Goal: Obtain resource: Download file/media

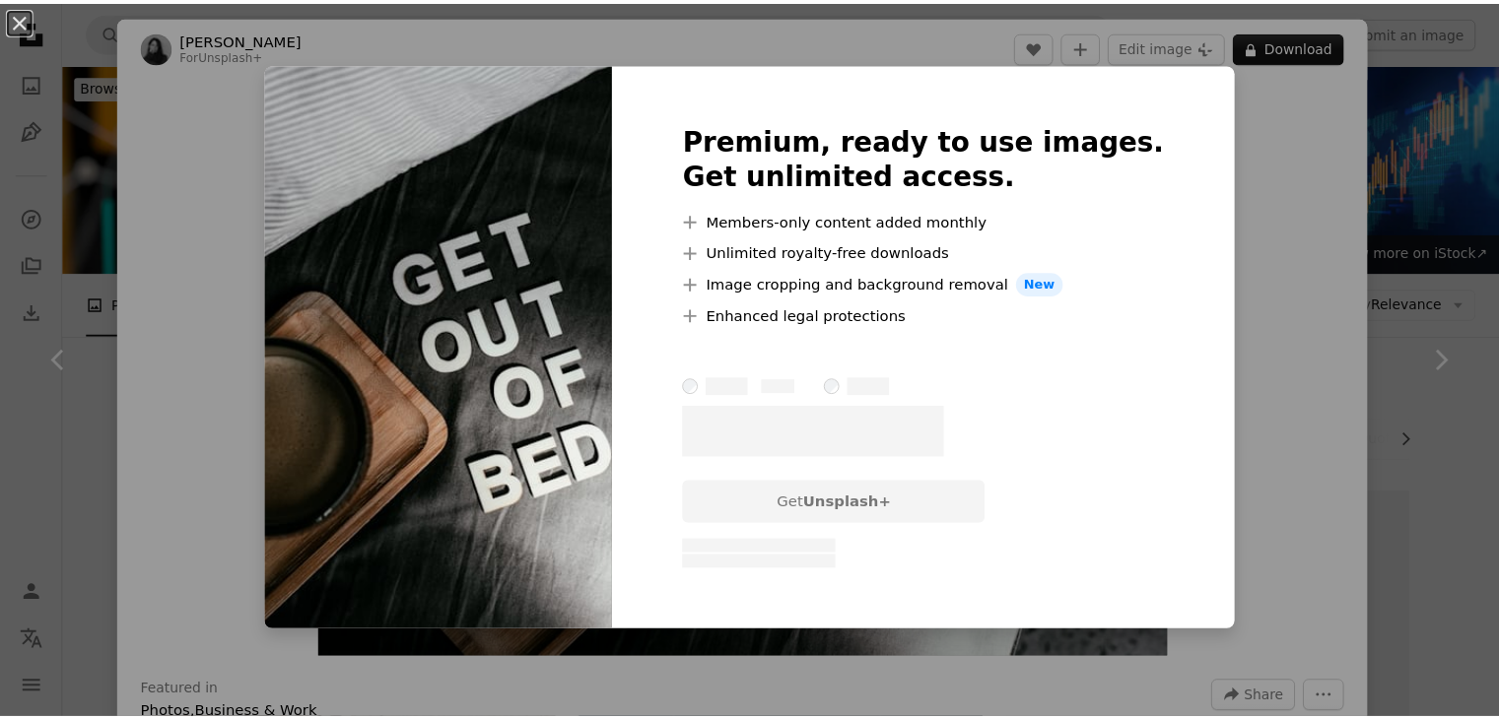
scroll to position [906, 0]
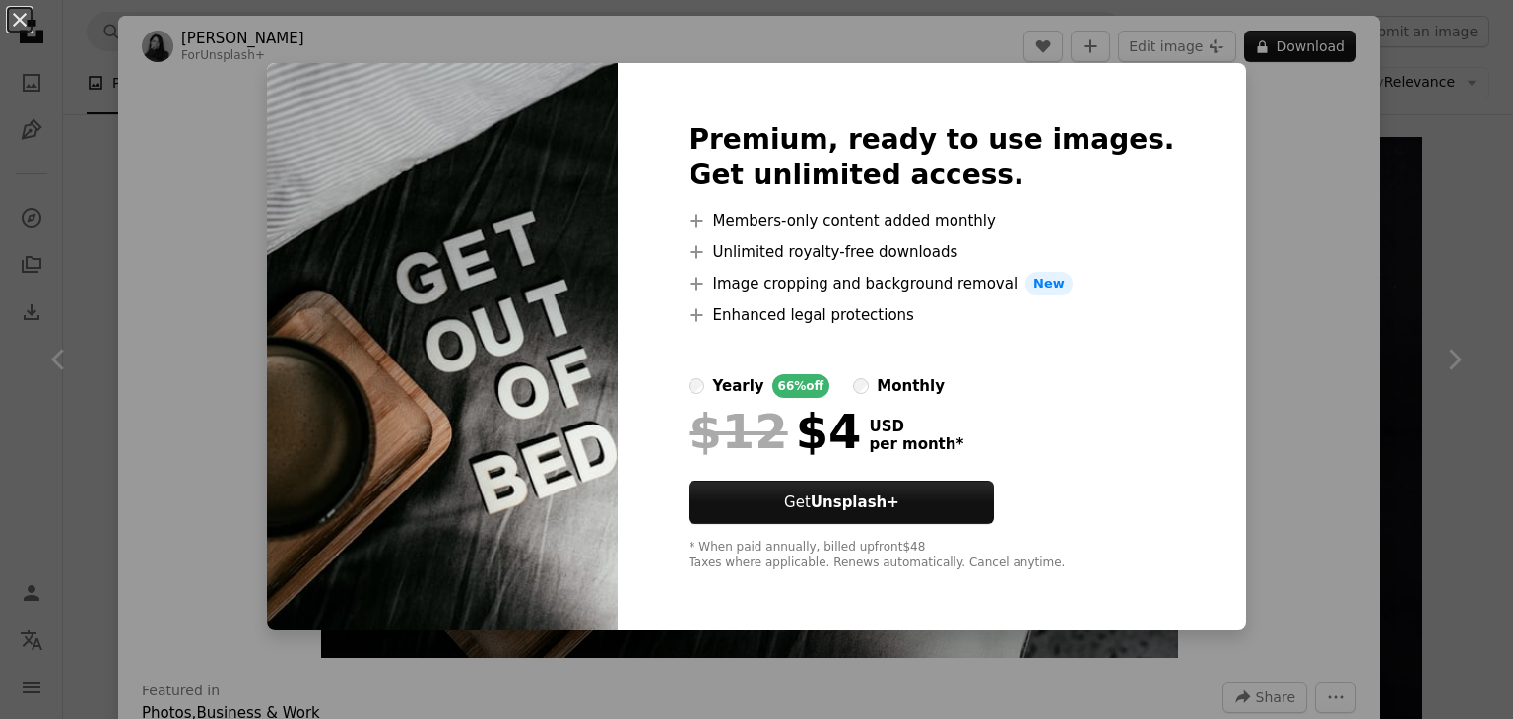
click at [1214, 249] on div "An X shape Premium, ready to use images. Get unlimited access. A plus sign Memb…" at bounding box center [756, 359] width 1513 height 719
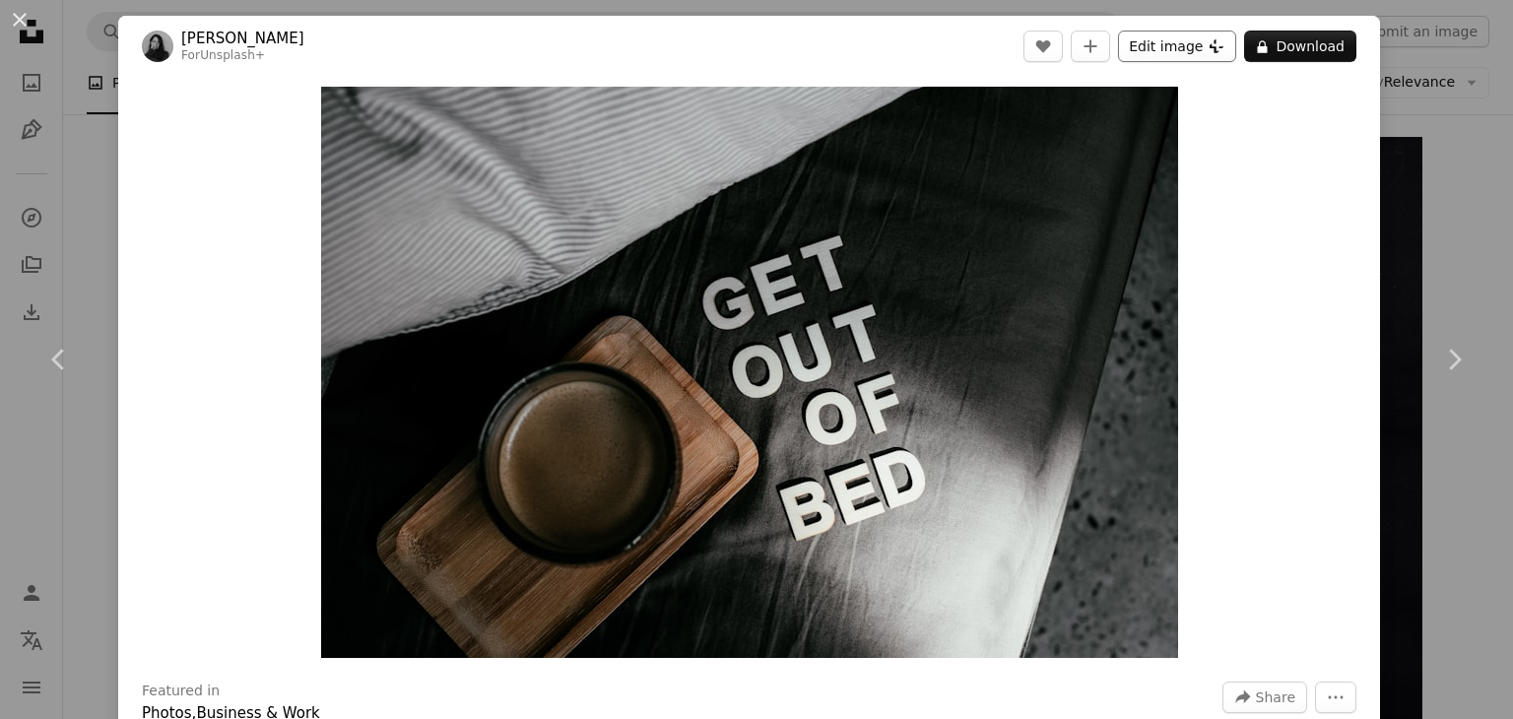
click at [1218, 54] on button "Edit image Plus sign for Unsplash+" at bounding box center [1177, 47] width 118 height 32
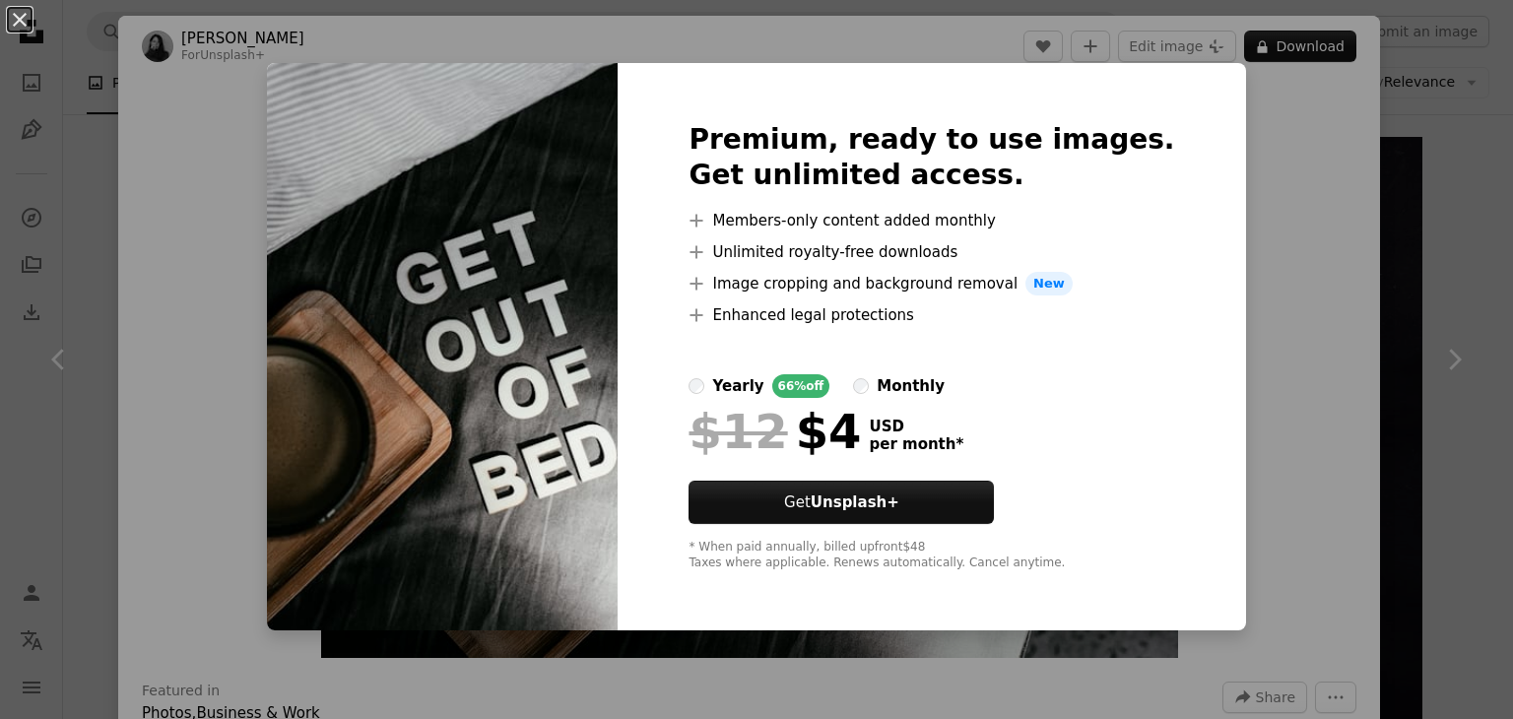
click at [1272, 164] on div "An X shape Premium, ready to use images. Get unlimited access. A plus sign Memb…" at bounding box center [756, 359] width 1513 height 719
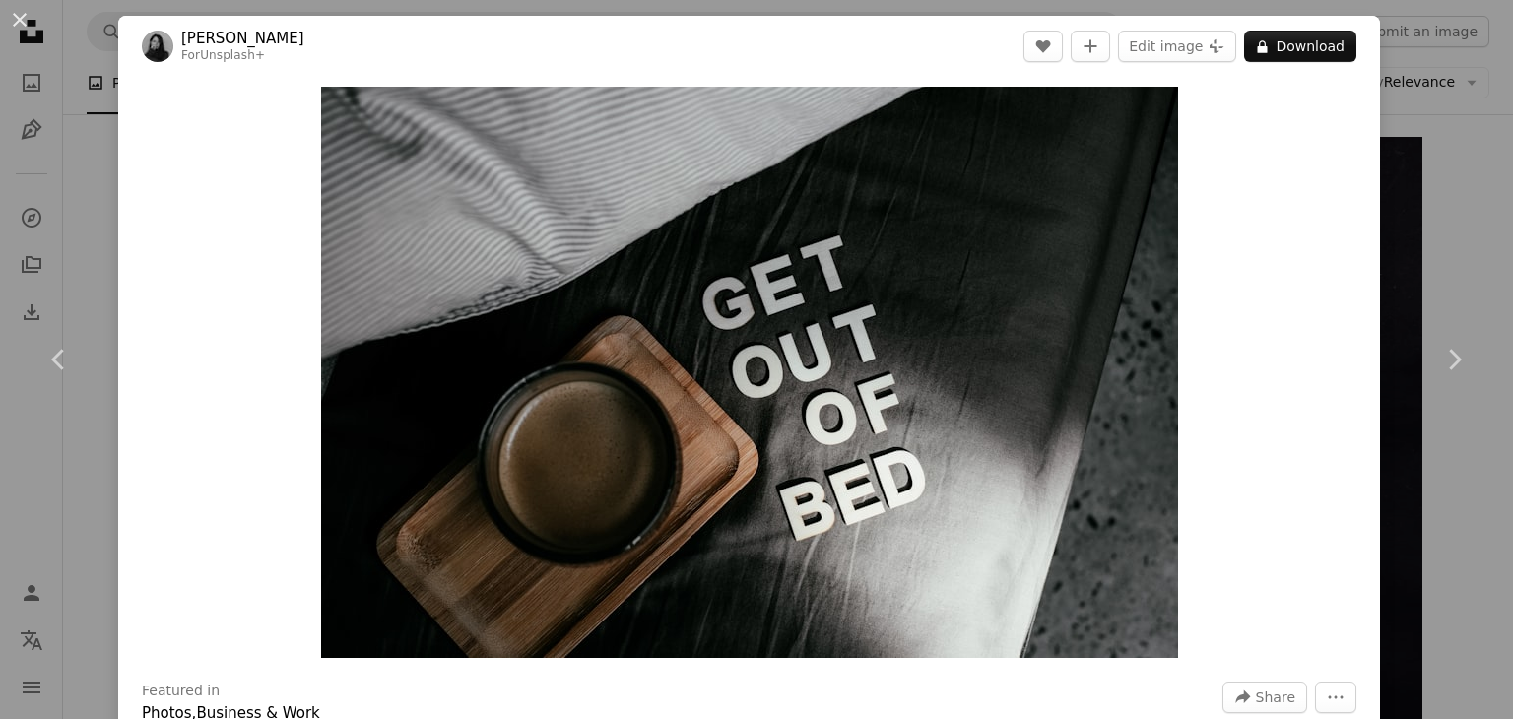
click at [1272, 164] on div "Zoom in" at bounding box center [749, 372] width 1262 height 591
click at [1328, 702] on icon "More Actions" at bounding box center [1336, 698] width 18 height 18
click at [1412, 65] on div "An X shape Chevron left Chevron right [PERSON_NAME] For Unsplash+ A heart A plu…" at bounding box center [756, 359] width 1513 height 719
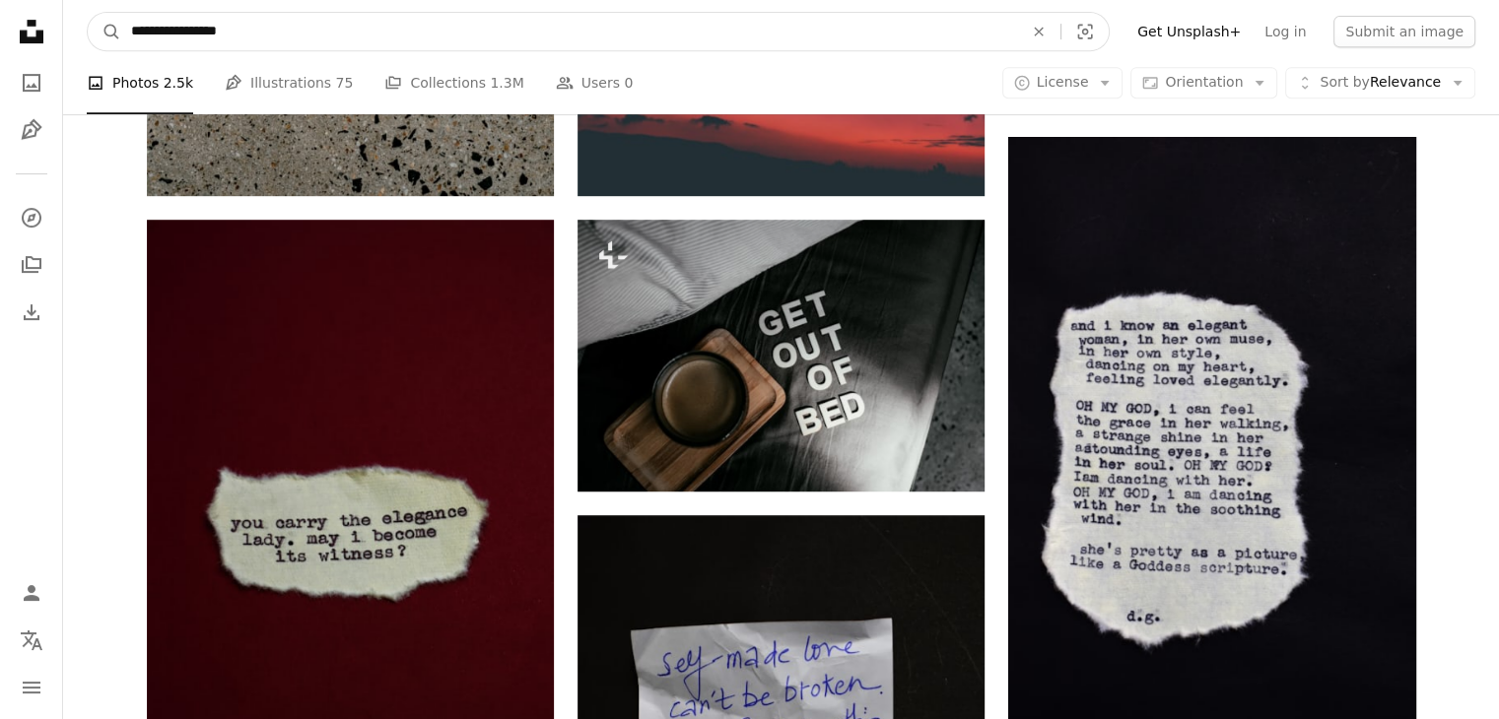
click at [613, 41] on input "**********" at bounding box center [569, 31] width 896 height 37
click at [389, 33] on input "**********" at bounding box center [569, 31] width 896 height 37
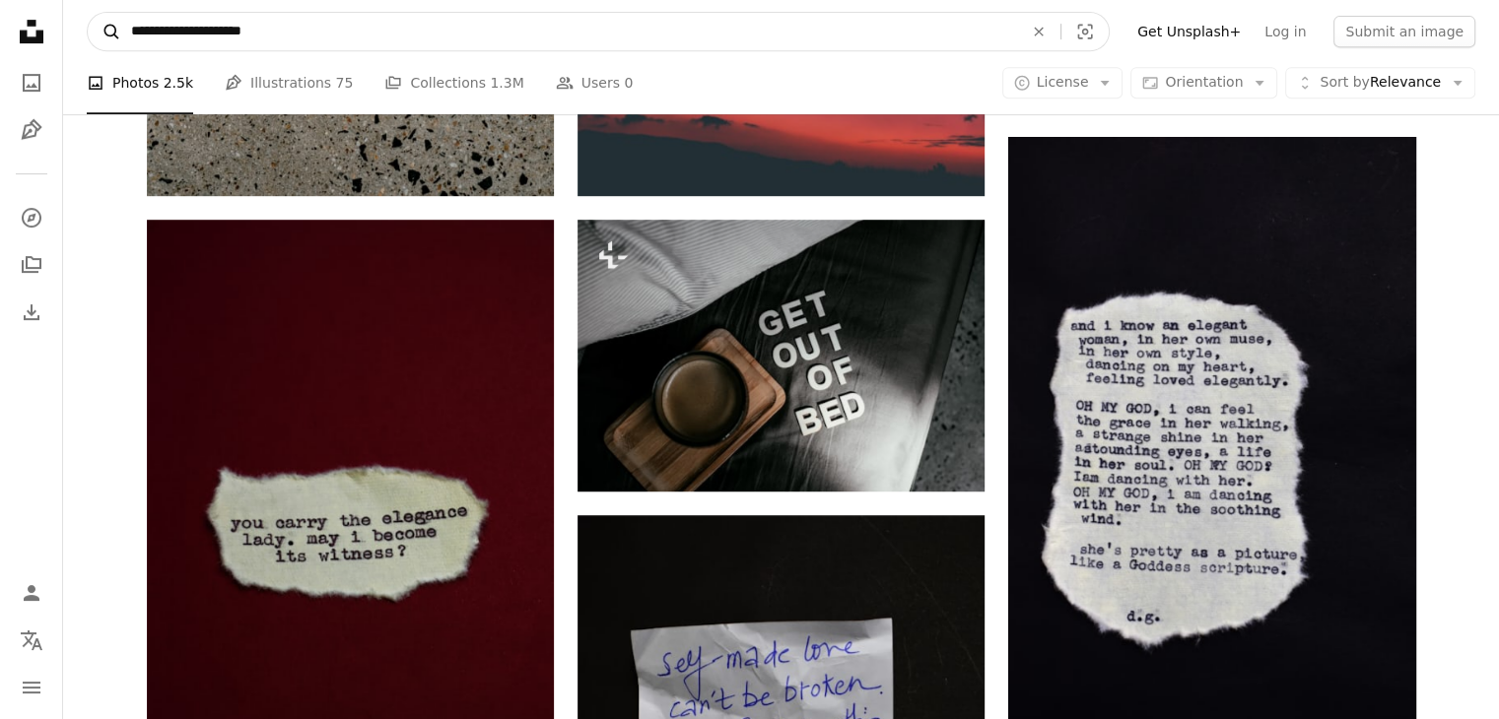
type input "**********"
click at [102, 33] on icon "A magnifying glass" at bounding box center [104, 32] width 33 height 20
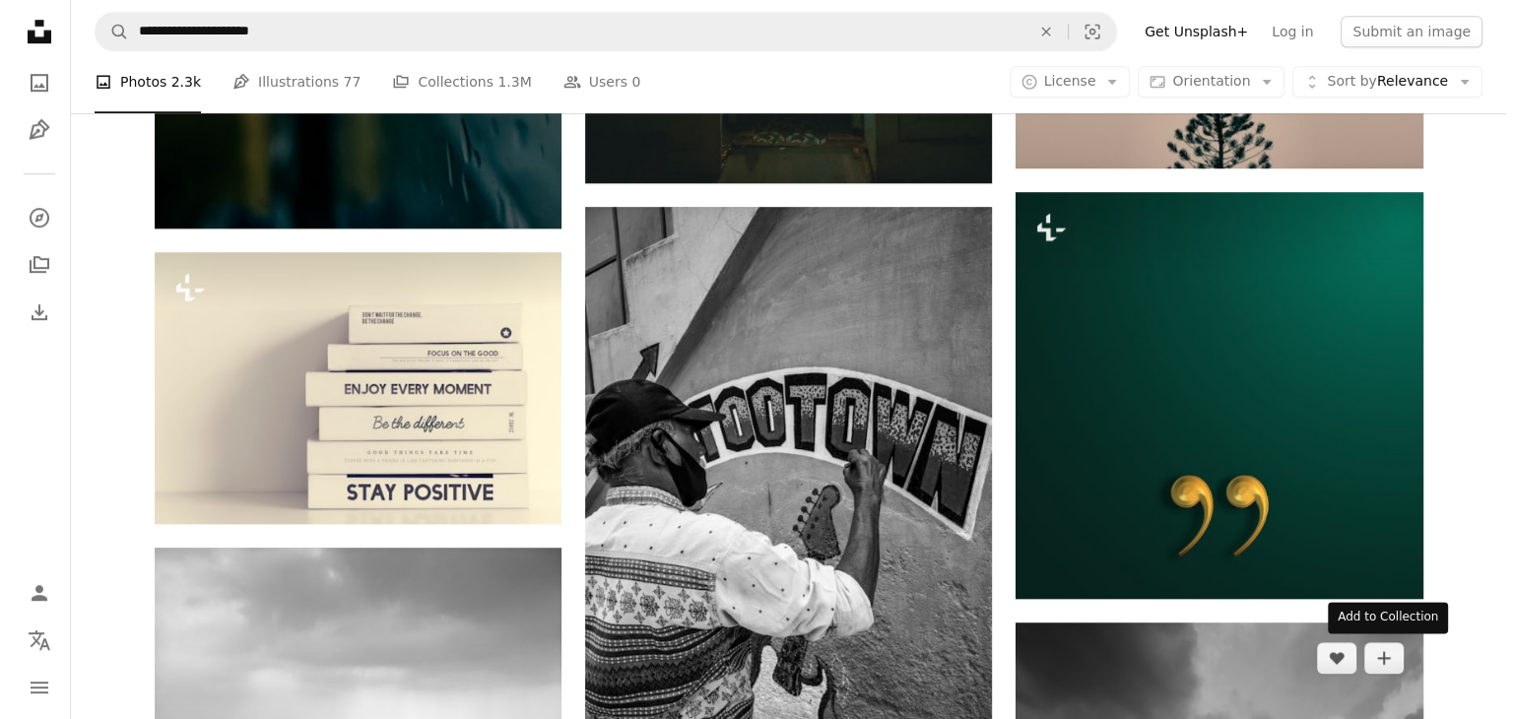
scroll to position [1458, 0]
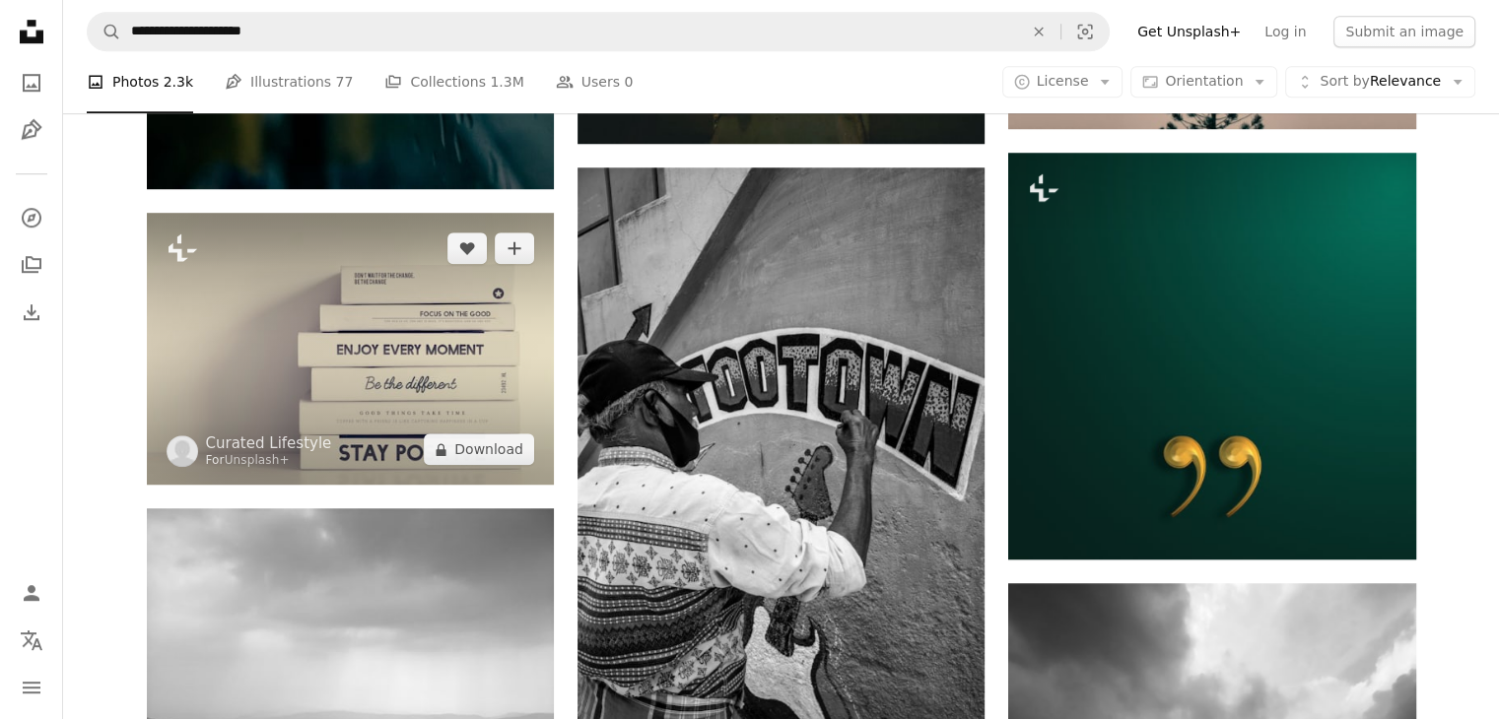
click at [421, 348] on img at bounding box center [350, 349] width 407 height 272
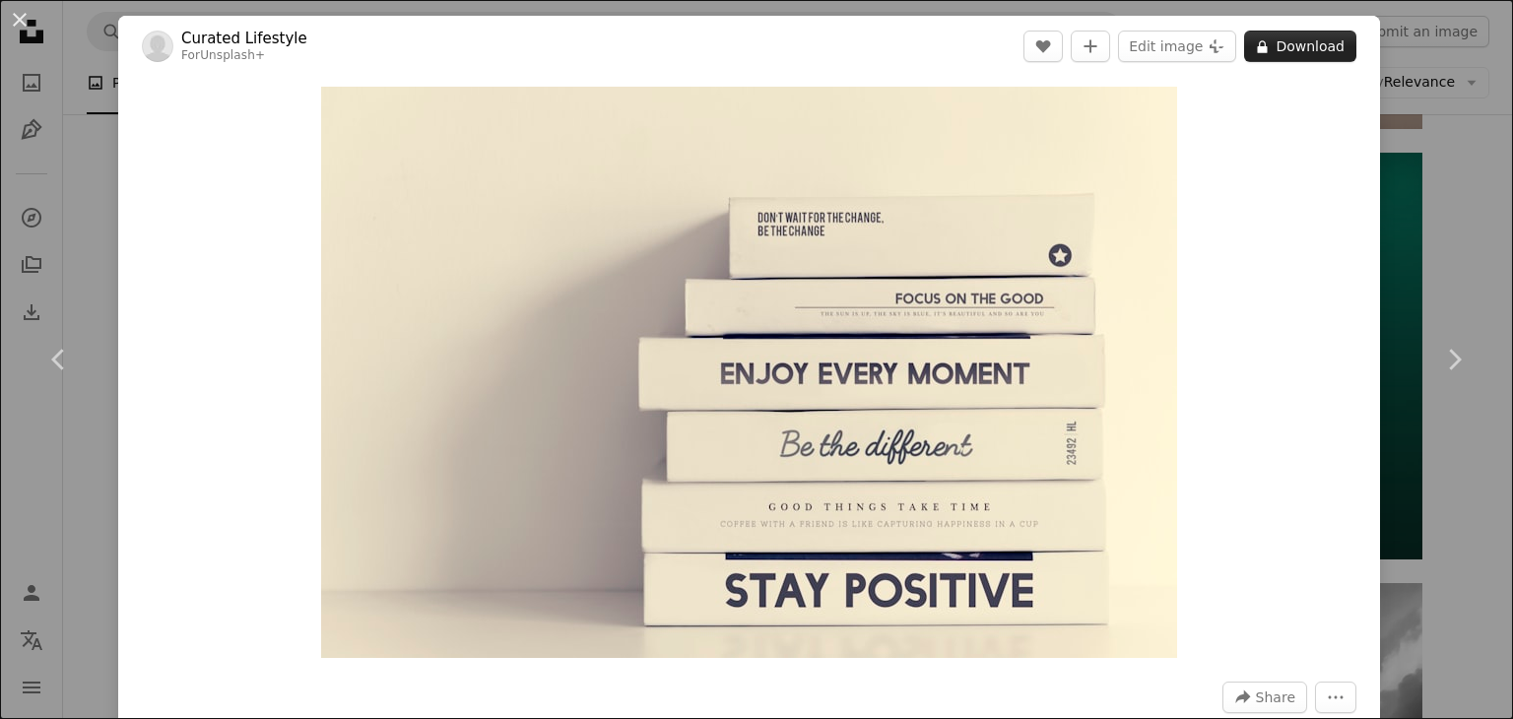
click at [1273, 31] on button "A lock Download" at bounding box center [1300, 47] width 112 height 32
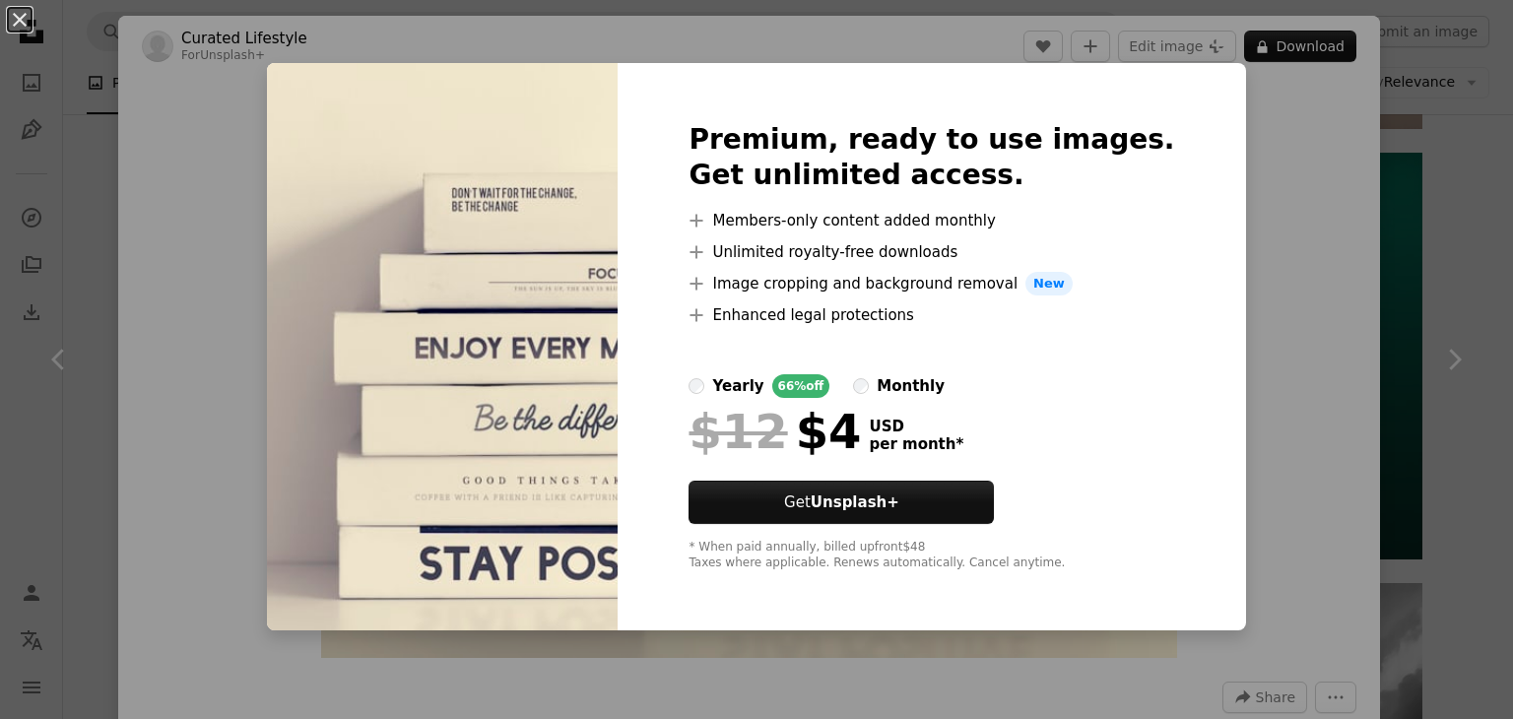
click at [1159, 230] on div "Premium, ready to use images. Get unlimited access. A plus sign Members-only co…" at bounding box center [932, 346] width 628 height 567
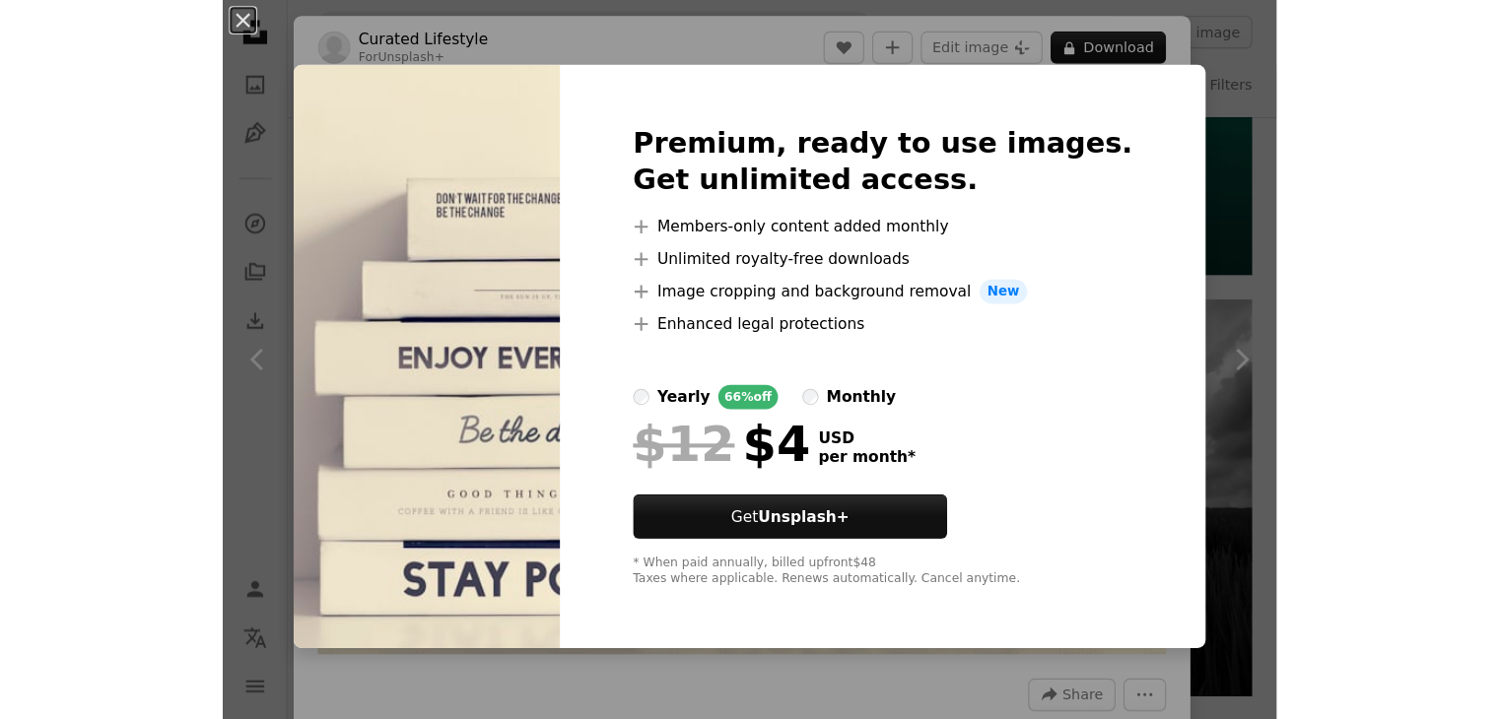
scroll to position [1458, 0]
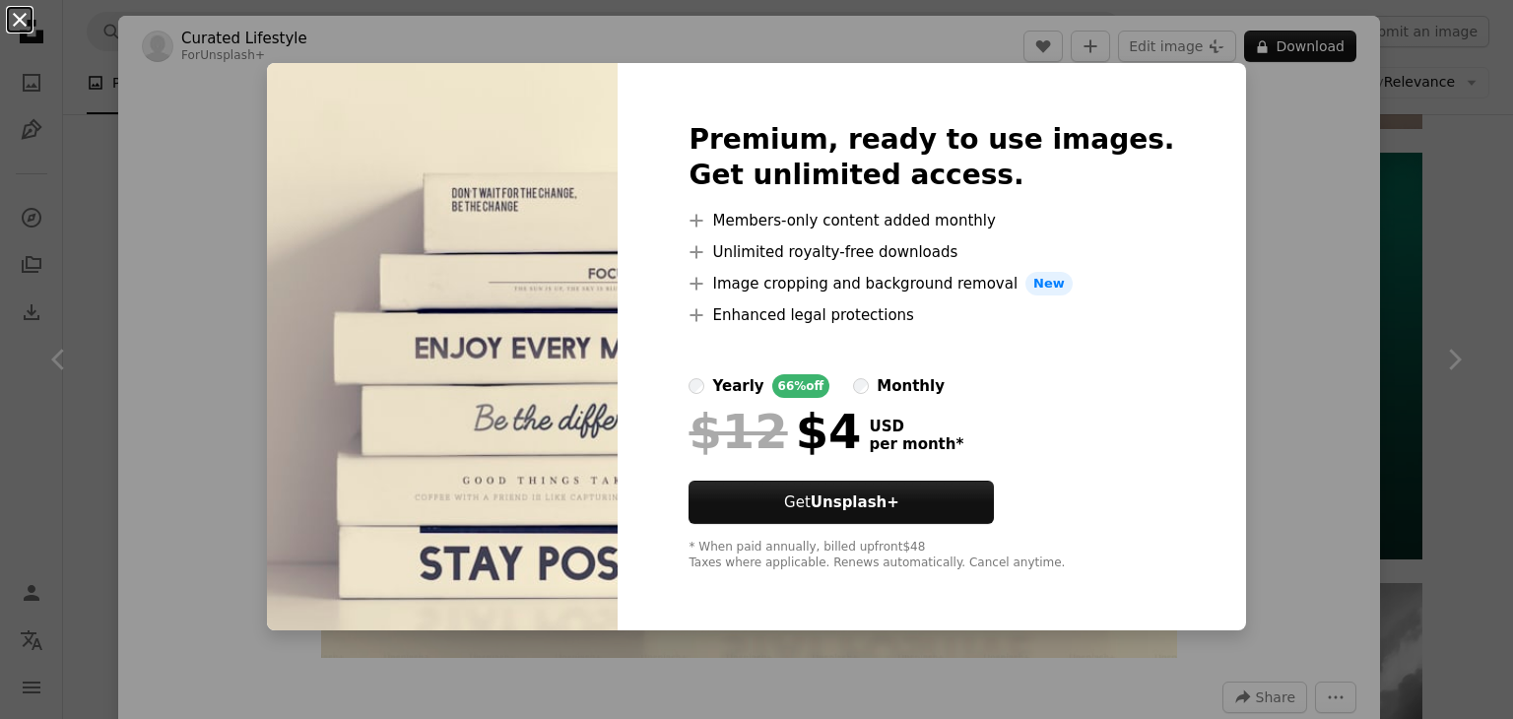
click at [32, 20] on button "An X shape" at bounding box center [20, 20] width 24 height 24
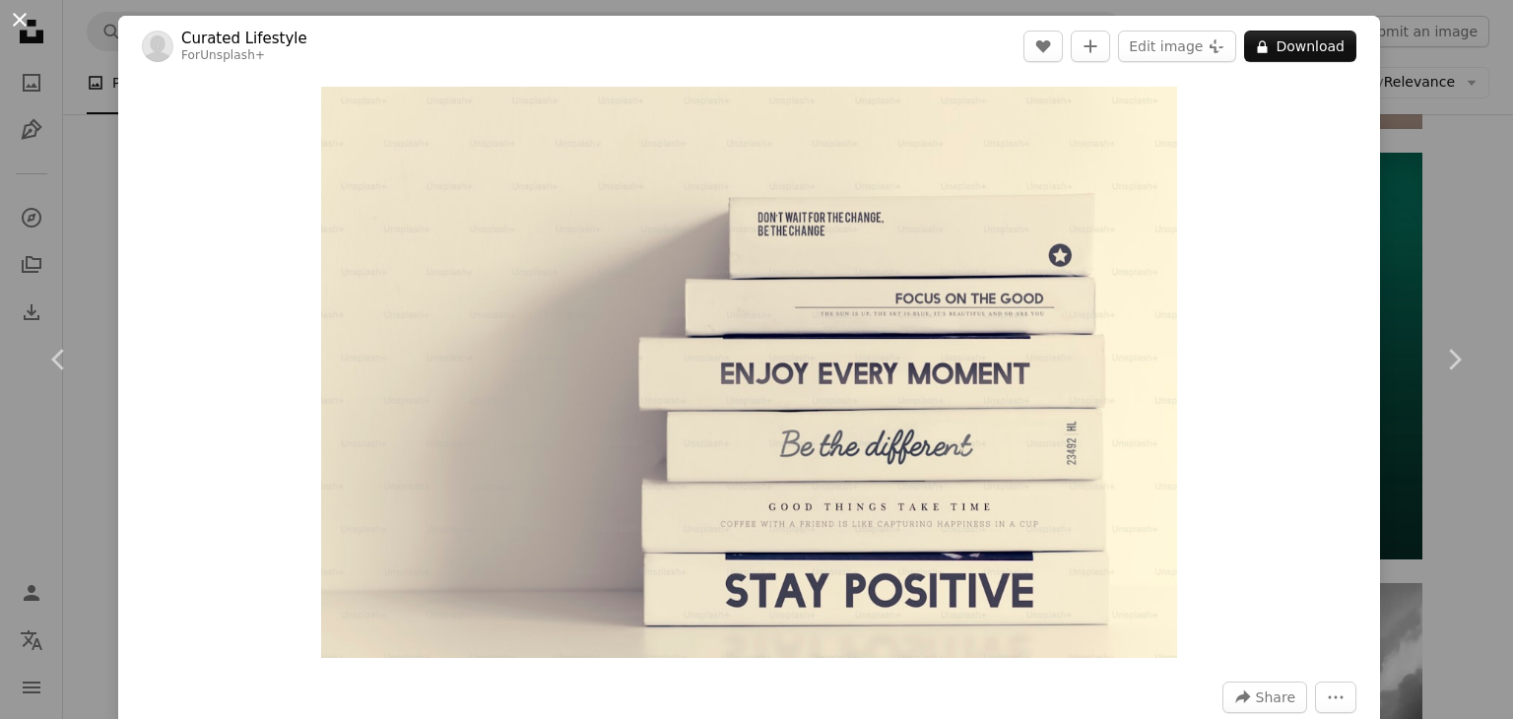
click at [32, 20] on button "An X shape" at bounding box center [20, 20] width 24 height 24
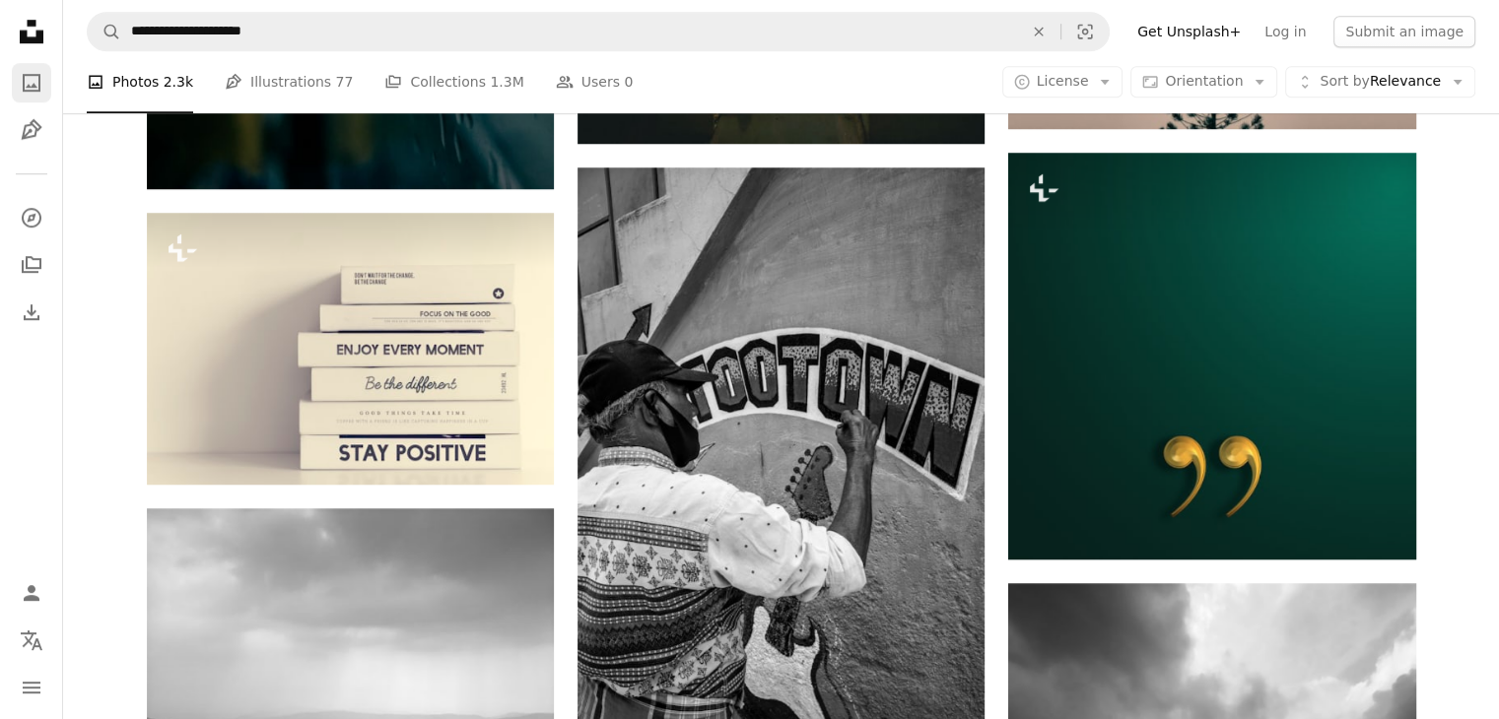
click at [45, 72] on link "A photo" at bounding box center [31, 82] width 39 height 39
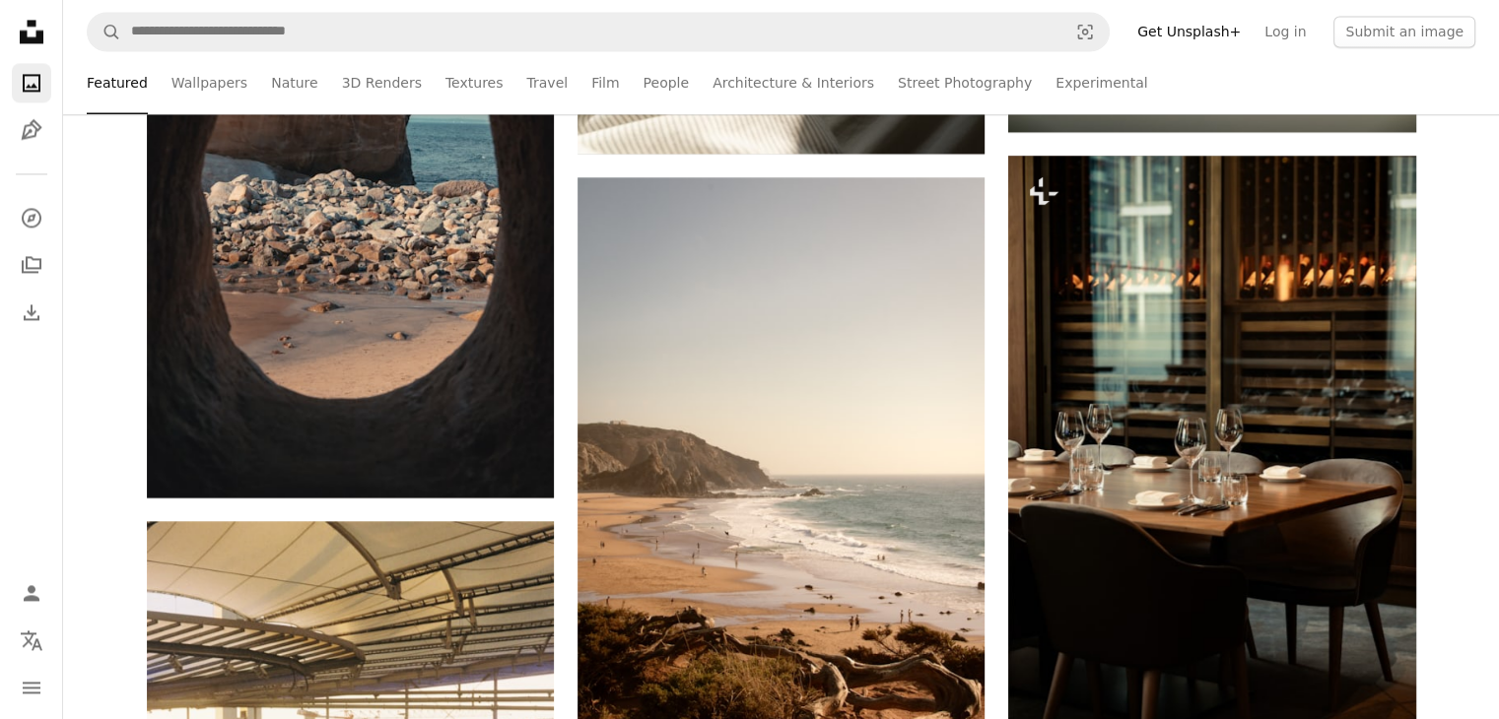
scroll to position [3139, 0]
